Goal: Task Accomplishment & Management: Complete application form

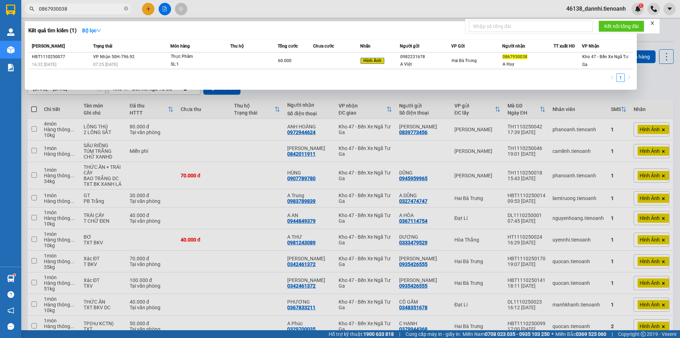
click at [108, 10] on input "0867930038" at bounding box center [81, 9] width 84 height 8
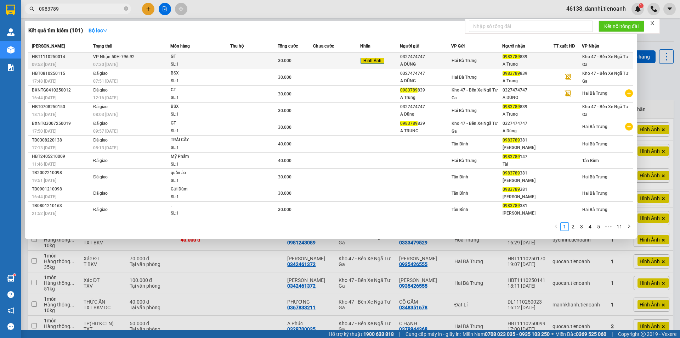
type input "0983789"
click at [151, 55] on td "[PERSON_NAME] 50H-796.92 07:30 [DATE]" at bounding box center [130, 60] width 79 height 17
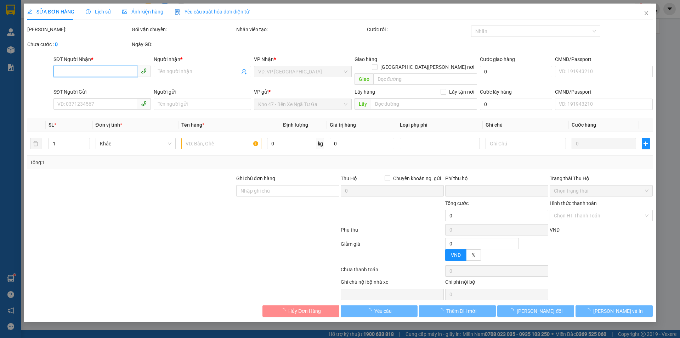
type input "0983789839"
type input "A Trung"
type input "0327474747"
type input "A DŨNG"
type input "0"
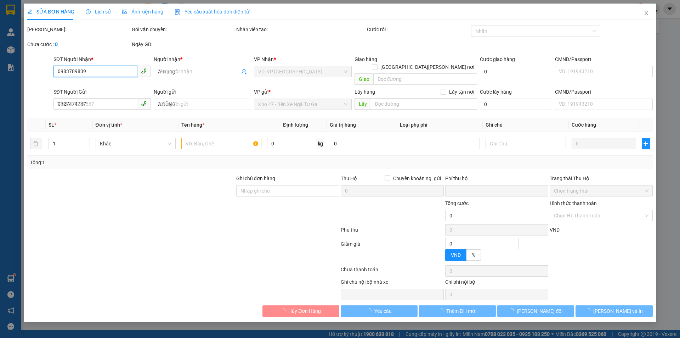
type input "30.000"
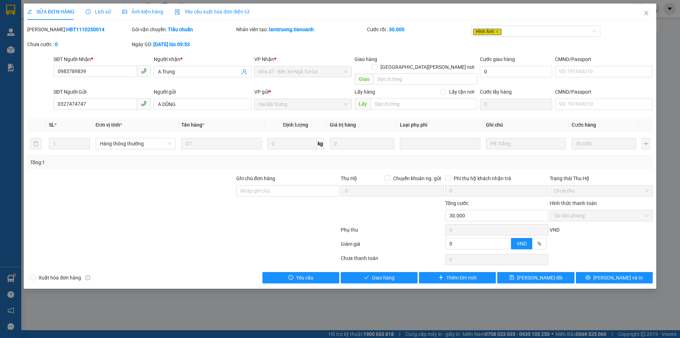
drag, startPoint x: 366, startPoint y: 275, endPoint x: 364, endPoint y: 263, distance: 12.1
click at [365, 273] on div "SỬA ĐƠN HÀNG Lịch sử [PERSON_NAME] hàng Yêu cầu xuất [PERSON_NAME] điện tử Tota…" at bounding box center [340, 146] width 633 height 285
click at [364, 263] on div "Total Paid Fee 30.000 Total UnPaid Fee 0 Cash Collection Total Fee Mã ĐH: HBT11…" at bounding box center [340, 155] width 626 height 258
click at [365, 275] on icon "check" at bounding box center [366, 277] width 5 height 5
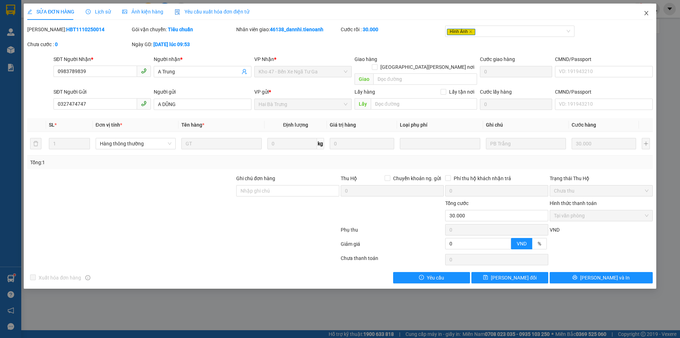
click at [646, 13] on icon "close" at bounding box center [647, 13] width 6 height 6
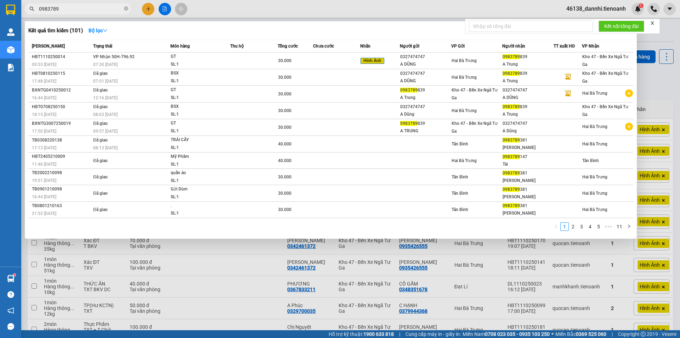
click at [102, 7] on input "0983789" at bounding box center [81, 9] width 84 height 8
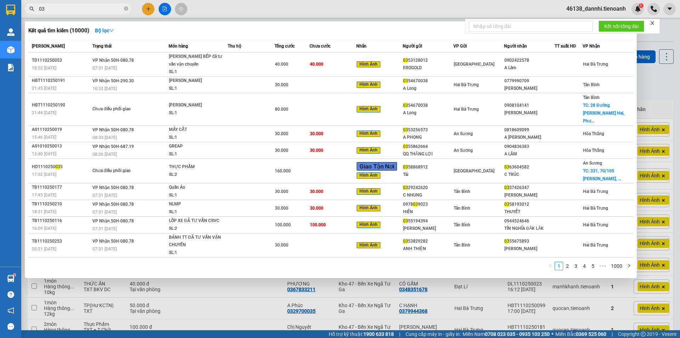
type input "0"
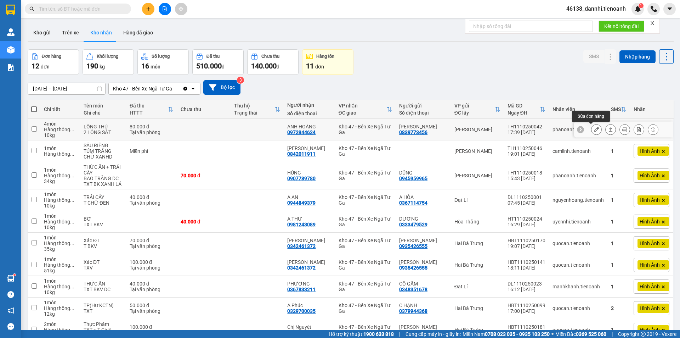
click at [594, 130] on icon at bounding box center [596, 129] width 5 height 5
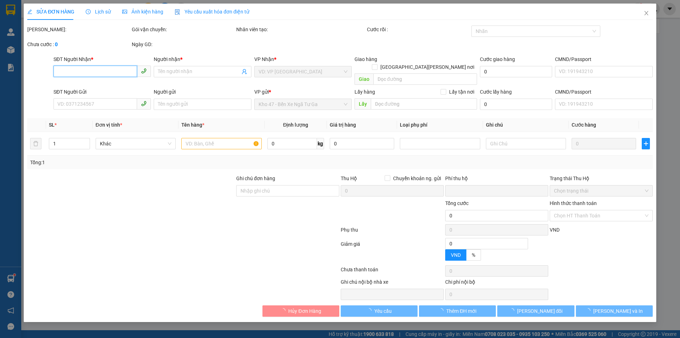
type input "0972944624"
type input "ANH HOÀNG"
type input "0839773456"
type input "[PERSON_NAME]"
type input "0"
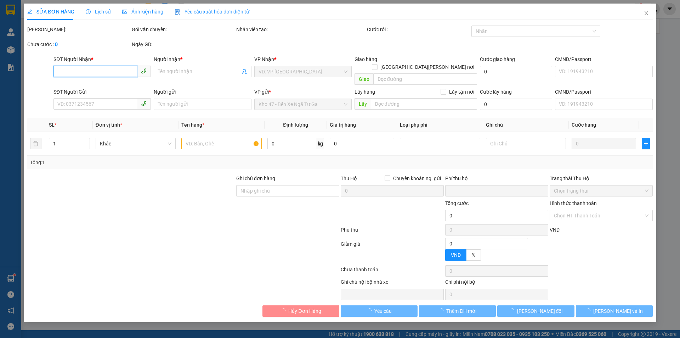
type input "80.000"
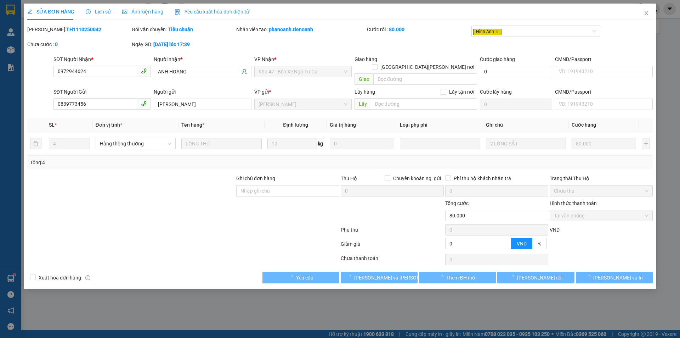
click at [151, 12] on span "Ảnh kiện hàng" at bounding box center [142, 12] width 41 height 6
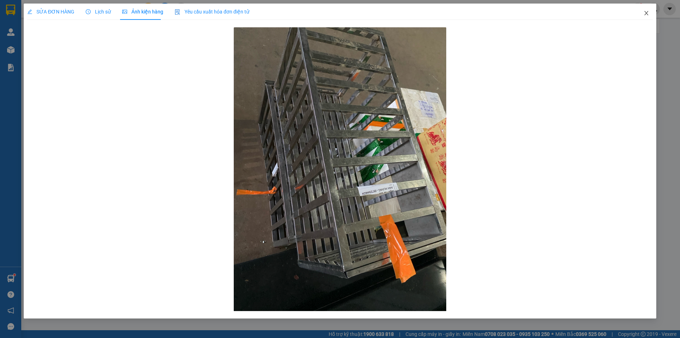
click at [649, 12] on icon "close" at bounding box center [647, 13] width 6 height 6
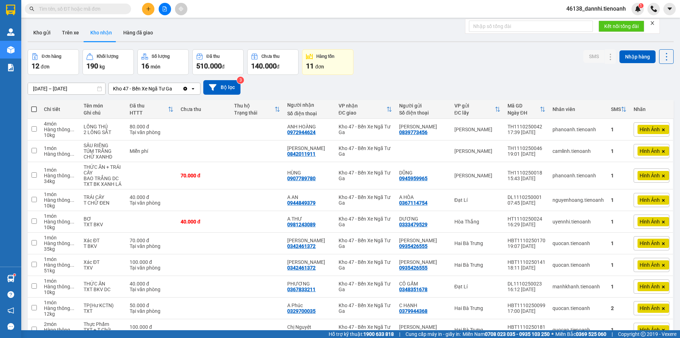
click at [100, 7] on input "text" at bounding box center [81, 9] width 84 height 8
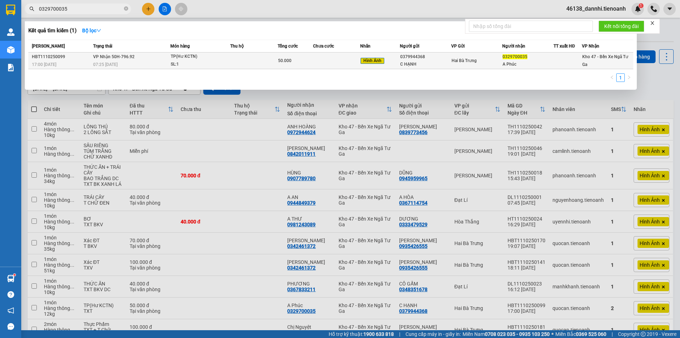
type input "0329700035"
click at [261, 62] on td at bounding box center [253, 60] width 47 height 17
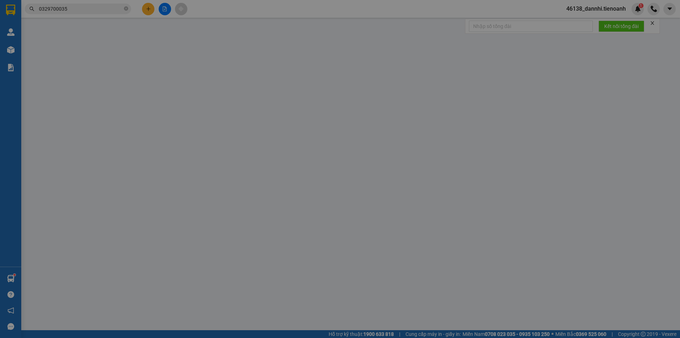
type input "0329700035"
type input "A Phúc"
type input "0379944368"
type input "C HẠNH"
type input "066177001245"
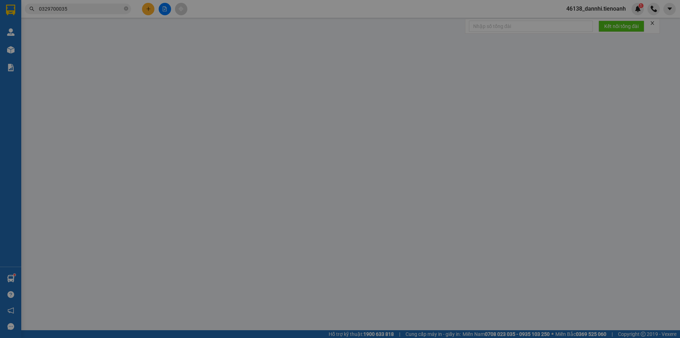
type input "0"
type input "50.000"
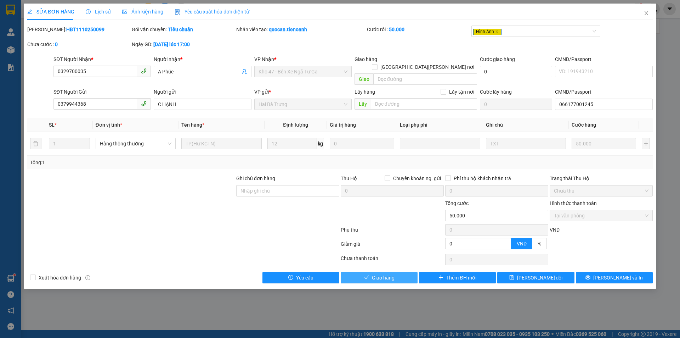
click at [382, 274] on span "Giao hàng" at bounding box center [383, 278] width 23 height 8
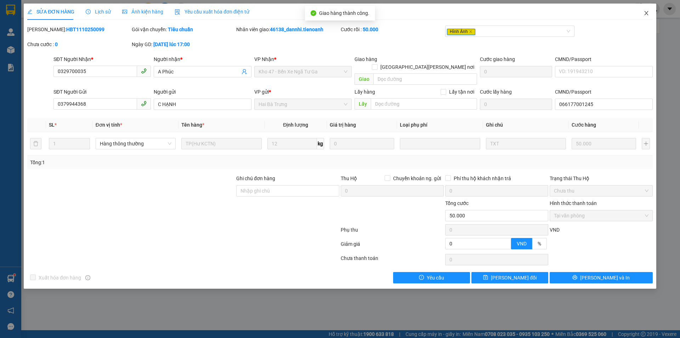
click at [649, 17] on span "Close" at bounding box center [647, 14] width 20 height 20
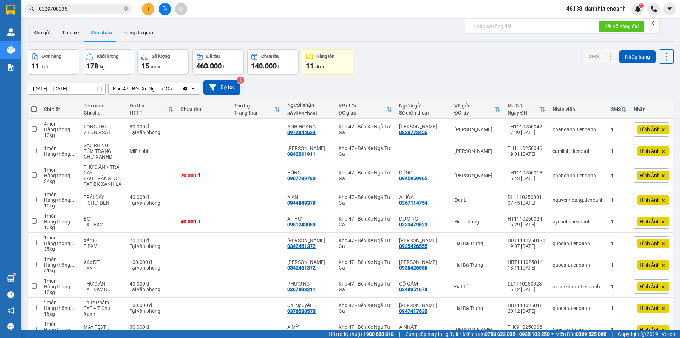
click at [654, 23] on icon "close" at bounding box center [653, 23] width 4 height 4
click at [638, 14] on div "1" at bounding box center [638, 9] width 12 height 12
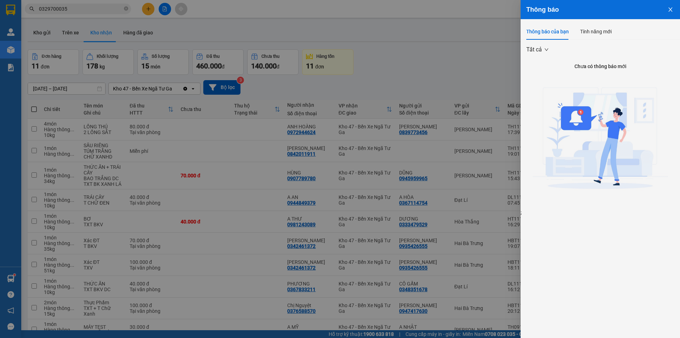
click at [469, 63] on div at bounding box center [340, 169] width 680 height 338
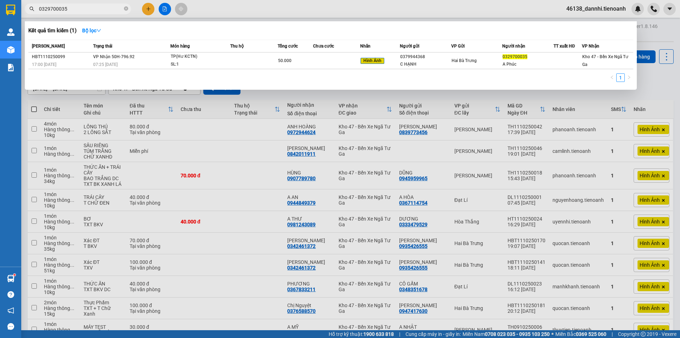
click at [103, 9] on input "0329700035" at bounding box center [81, 9] width 84 height 8
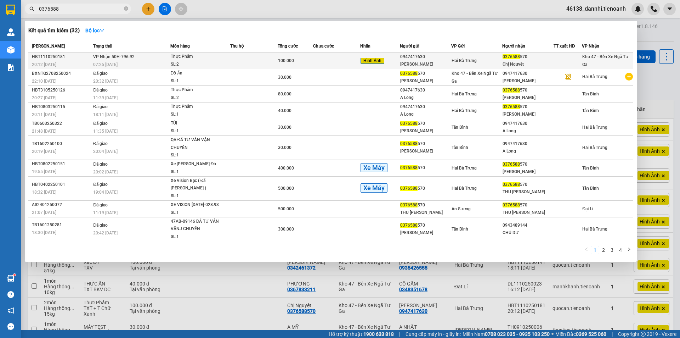
type input "0376588"
click at [196, 58] on div "Thực Phẩm" at bounding box center [197, 57] width 53 height 8
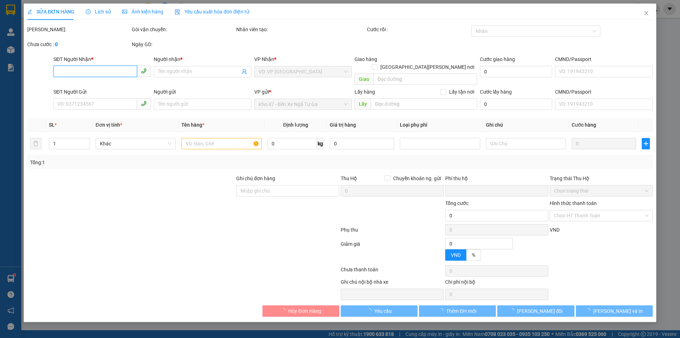
type input "0376588570"
type input "Chị Nguyệt"
type input "0947417630"
type input "[PERSON_NAME]"
type input "0"
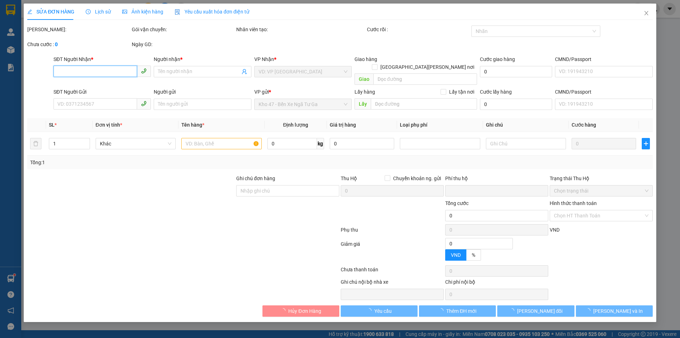
type input "100.000"
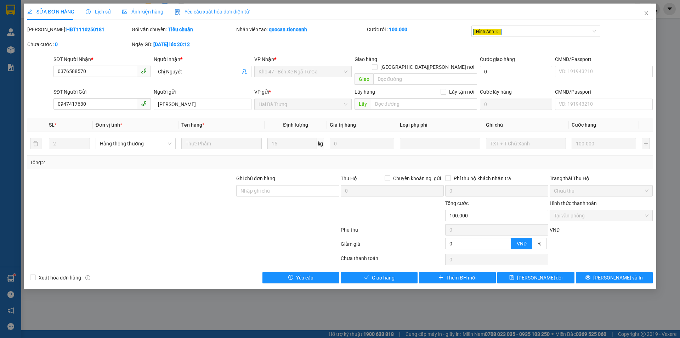
click at [100, 10] on span "Lịch sử" at bounding box center [98, 12] width 25 height 6
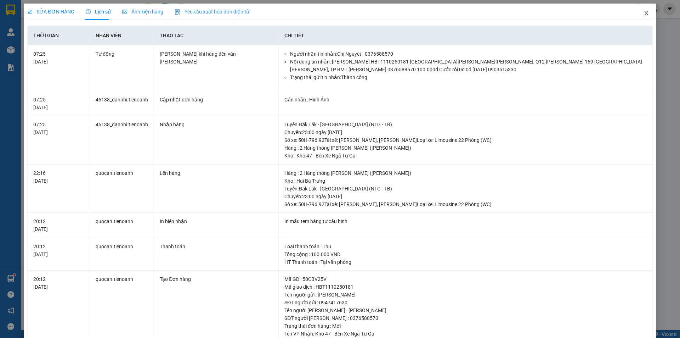
click at [644, 15] on icon "close" at bounding box center [647, 13] width 6 height 6
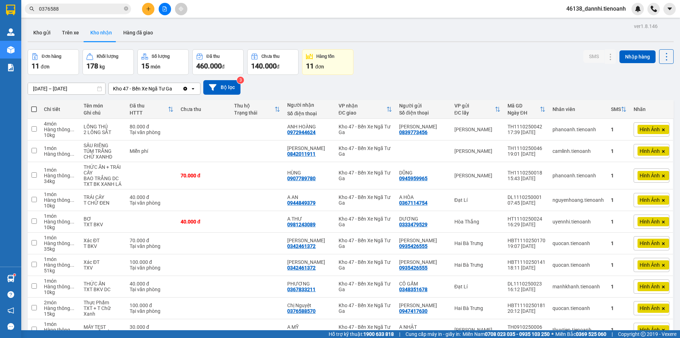
click at [83, 3] on div "Kết quả [PERSON_NAME] ( 32 ) Bộ lọc Mã ĐH Trạng thái Món hàng Thu hộ Tổng [PERS…" at bounding box center [69, 9] width 138 height 12
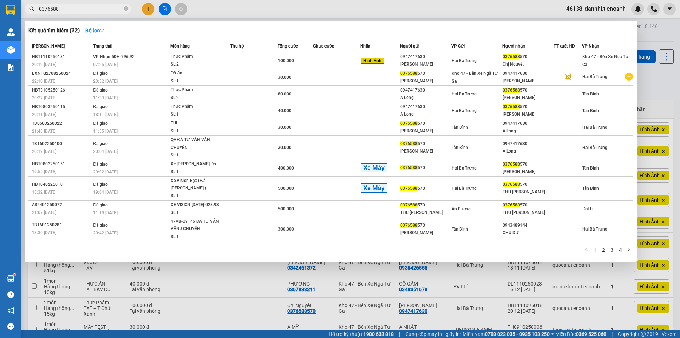
click at [85, 7] on input "0376588" at bounding box center [81, 9] width 84 height 8
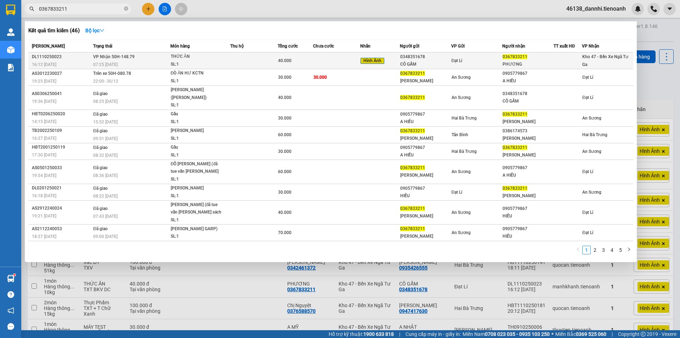
type input "0367833211"
click at [249, 58] on td at bounding box center [253, 60] width 47 height 17
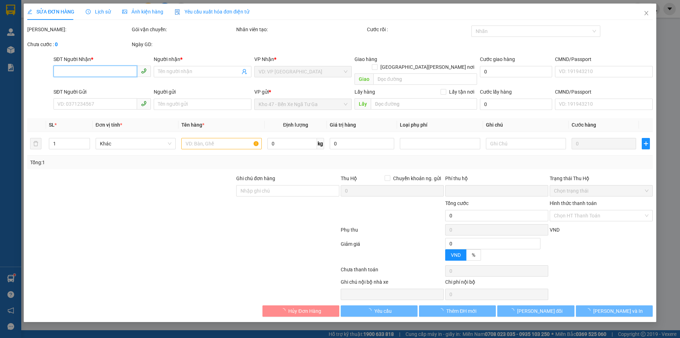
type input "0367833211"
type input "PHƯƠNG"
type input "0348351678"
type input "CÔ GẤM"
type input "240985588"
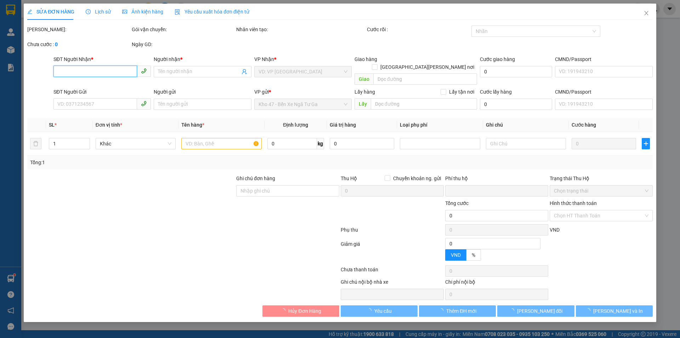
type input "0"
type input "40.000"
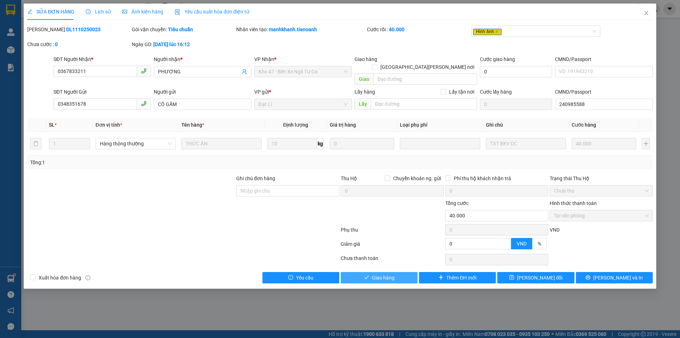
click at [396, 272] on button "Giao hàng" at bounding box center [379, 277] width 77 height 11
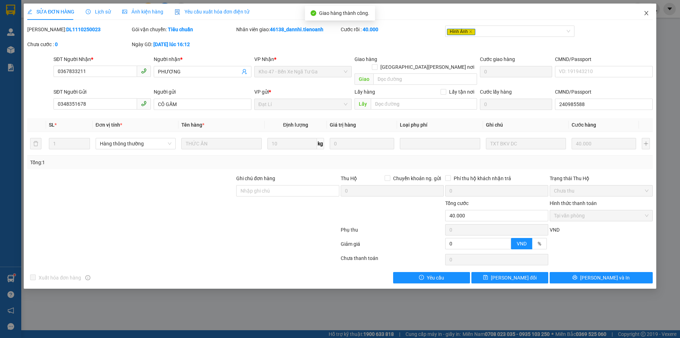
click at [652, 11] on span "Close" at bounding box center [647, 14] width 20 height 20
